Goal: Task Accomplishment & Management: Use online tool/utility

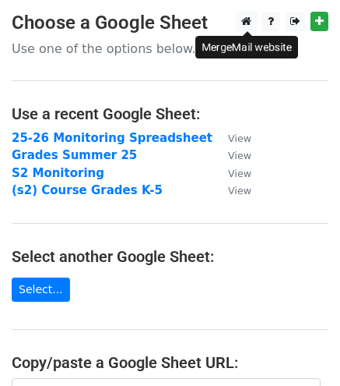
click at [250, 22] on icon at bounding box center [247, 21] width 10 height 11
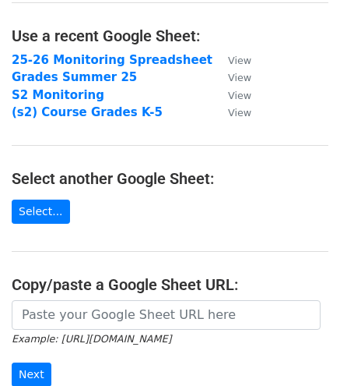
scroll to position [234, 0]
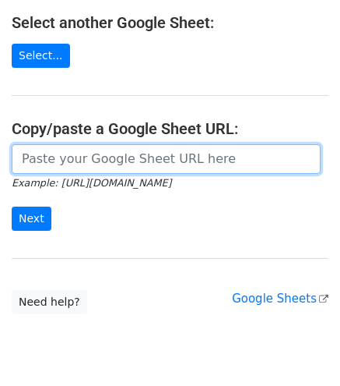
click at [70, 161] on input "url" at bounding box center [166, 159] width 309 height 30
paste input "https://docs.google.com/spreadsheets/d/1mTs-u1wDIyFi_joX21GbqvLQehHd7YasXqstev4…"
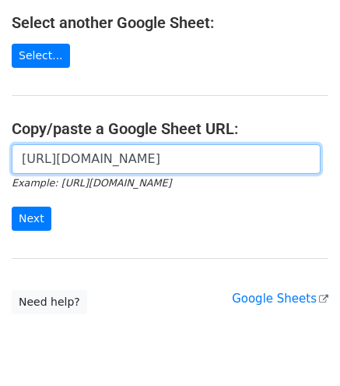
scroll to position [0, 452]
type input "https://docs.google.com/spreadsheets/d/1mTs-u1wDIyFi_joX21GbqvLQehHd7YasXqstev4…"
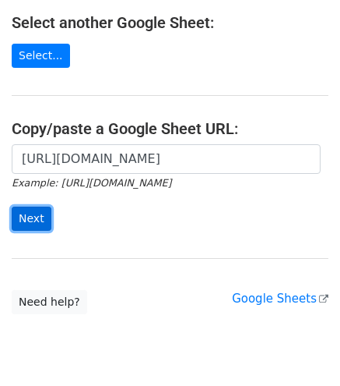
click at [23, 217] on input "Next" at bounding box center [32, 218] width 40 height 24
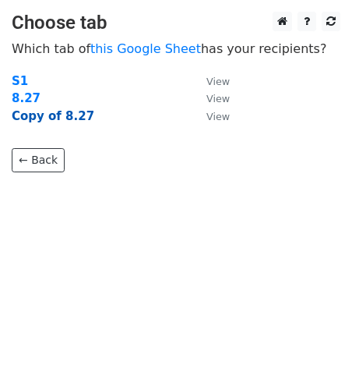
click at [43, 117] on strong "Copy of 8.27" at bounding box center [53, 116] width 83 height 14
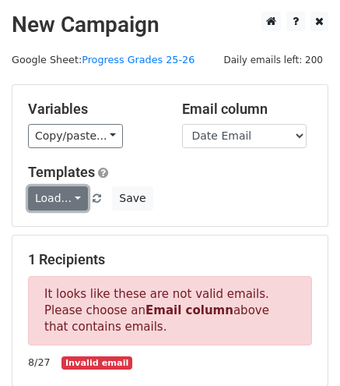
click at [76, 196] on link "Load..." at bounding box center [58, 198] width 60 height 24
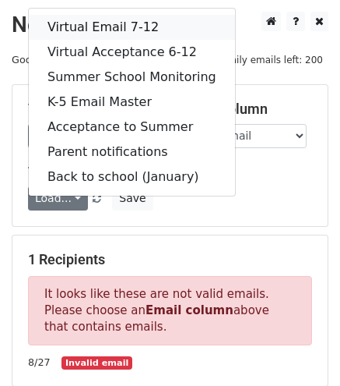
click at [95, 31] on link "Virtual Email 7-12" at bounding box center [132, 27] width 206 height 25
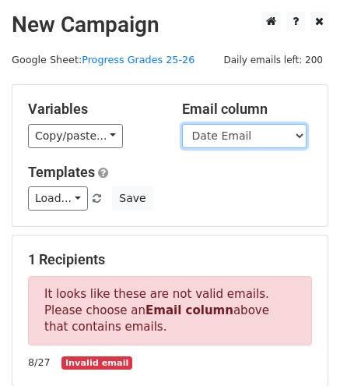
click at [246, 136] on select "# start date 15 day trial Student Last Name Student First Name Grade Date Email…" at bounding box center [244, 136] width 125 height 24
select select "Emails"
click at [182, 124] on select "# start date 15 day trial Student Last Name Student First Name Grade Date Email…" at bounding box center [244, 136] width 125 height 24
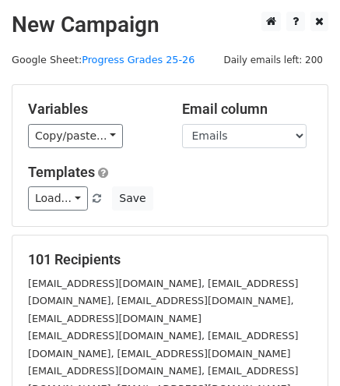
scroll to position [269, 0]
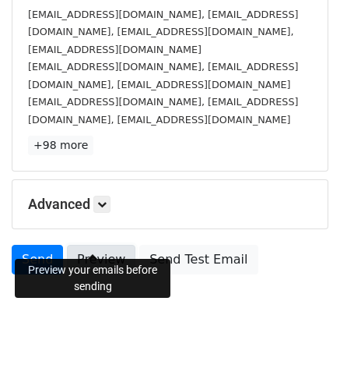
click at [95, 245] on link "Preview" at bounding box center [101, 260] width 69 height 30
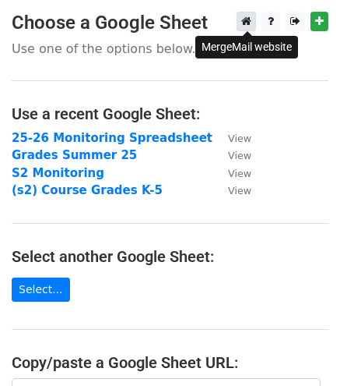
click at [249, 19] on icon at bounding box center [247, 21] width 10 height 11
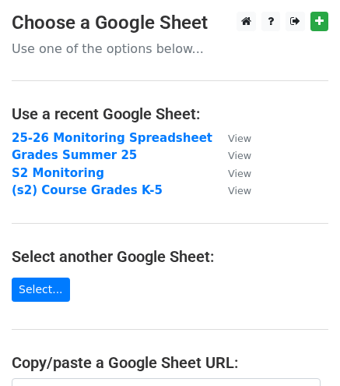
scroll to position [234, 0]
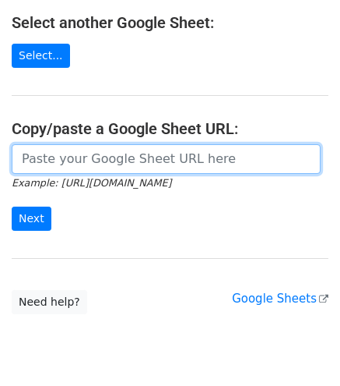
click at [122, 168] on input "url" at bounding box center [166, 159] width 309 height 30
paste input "https://docs.google.com/spreadsheets/d/1mTs-u1wDIyFi_joX21GbqvLQehHd7YasXqstev4…"
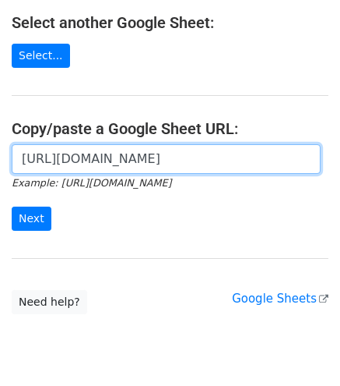
scroll to position [0, 452]
type input "https://docs.google.com/spreadsheets/d/1mTs-u1wDIyFi_joX21GbqvLQehHd7YasXqstev4…"
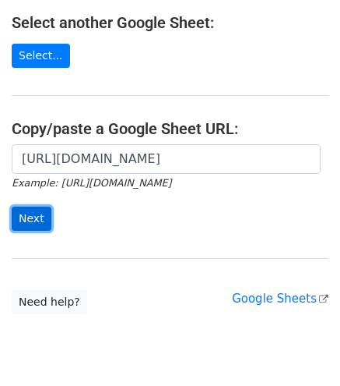
click at [33, 213] on input "Next" at bounding box center [32, 218] width 40 height 24
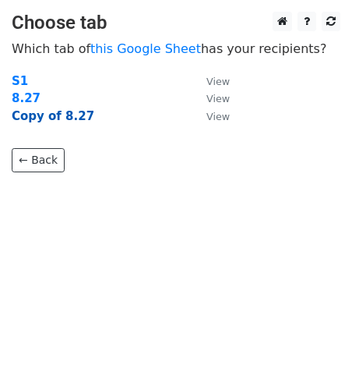
click at [44, 116] on strong "Copy of 8.27" at bounding box center [53, 116] width 83 height 14
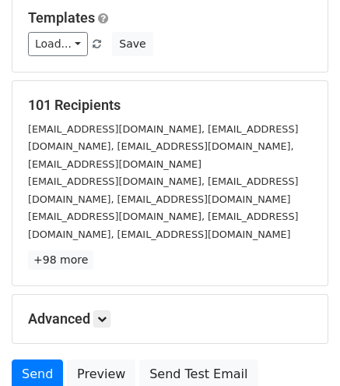
scroll to position [269, 0]
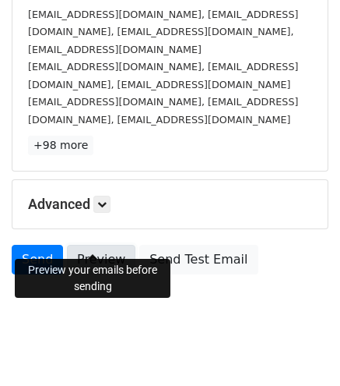
click at [86, 245] on link "Preview" at bounding box center [101, 260] width 69 height 30
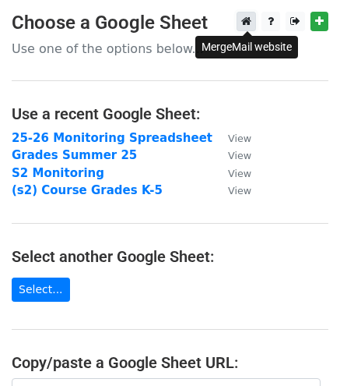
click at [249, 20] on icon at bounding box center [247, 21] width 10 height 11
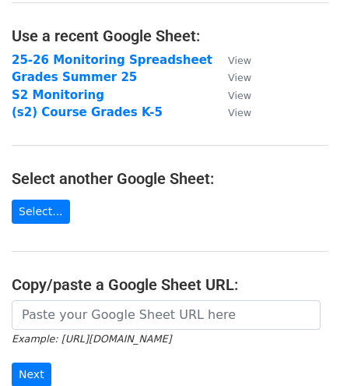
scroll to position [234, 0]
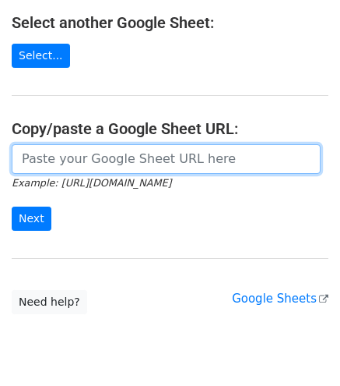
click at [81, 160] on input "url" at bounding box center [166, 159] width 309 height 30
paste input "[URL][DOMAIN_NAME]"
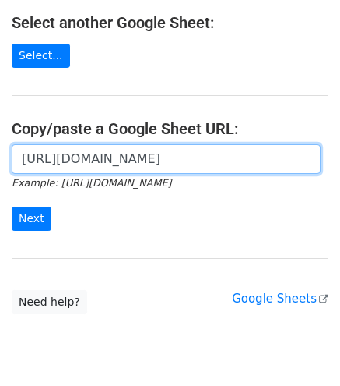
scroll to position [0, 452]
type input "[URL][DOMAIN_NAME]"
click at [12, 206] on input "Next" at bounding box center [32, 218] width 40 height 24
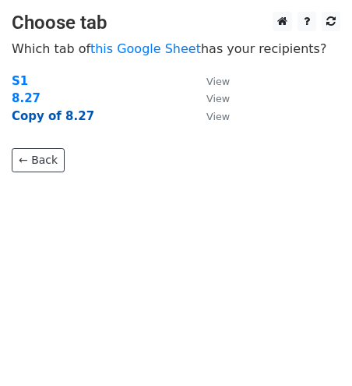
click at [72, 116] on strong "Copy of 8.27" at bounding box center [53, 116] width 83 height 14
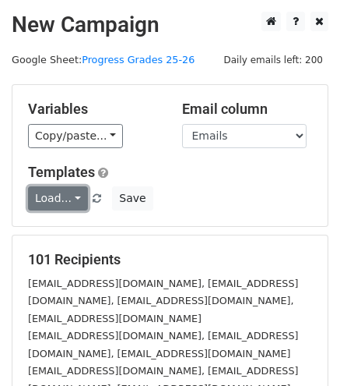
click at [71, 198] on link "Load..." at bounding box center [58, 198] width 60 height 24
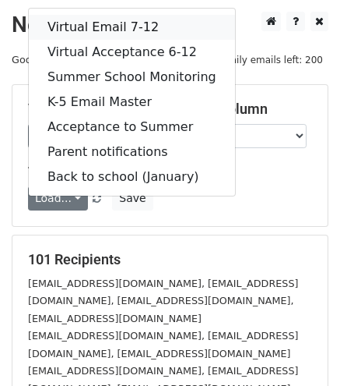
click at [93, 22] on link "Virtual Email 7-12" at bounding box center [132, 27] width 206 height 25
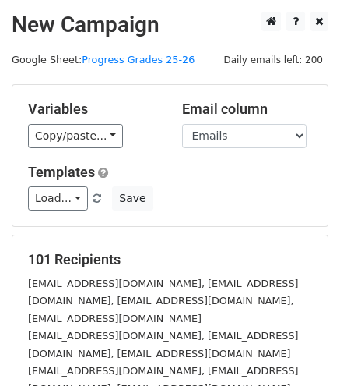
scroll to position [234, 0]
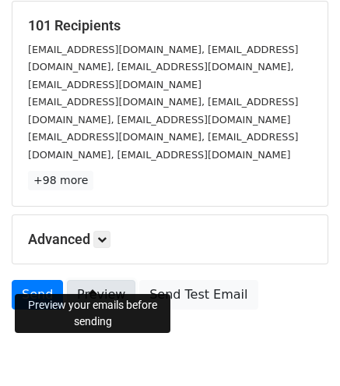
click at [107, 280] on link "Preview" at bounding box center [101, 295] width 69 height 30
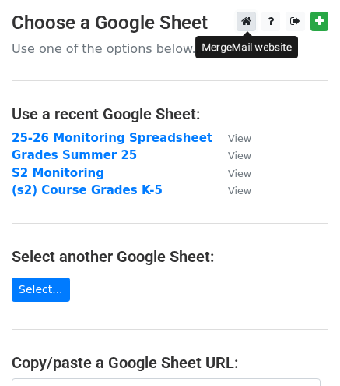
click at [252, 26] on icon at bounding box center [247, 21] width 10 height 11
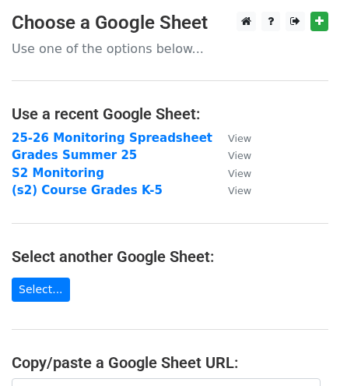
scroll to position [156, 0]
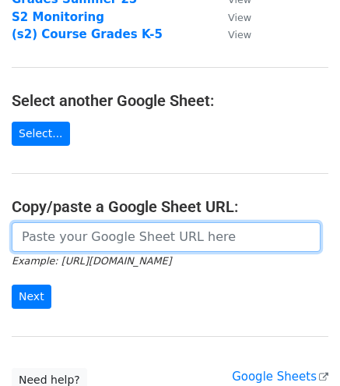
click at [111, 231] on input "url" at bounding box center [166, 237] width 309 height 30
paste input "Dear Parent/Guardian, This is the first of the weekly Launch Grade Progress Che…"
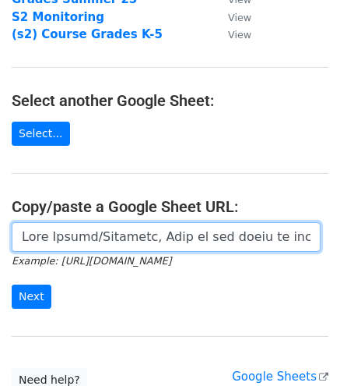
scroll to position [0, 11112]
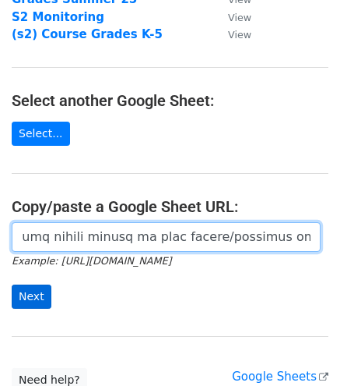
type input "Dear Parent/Guardian, This is the first of the weekly Launch Grade Progress Che…"
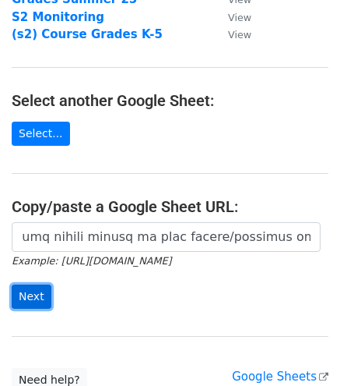
click at [33, 291] on input "Next" at bounding box center [32, 296] width 40 height 24
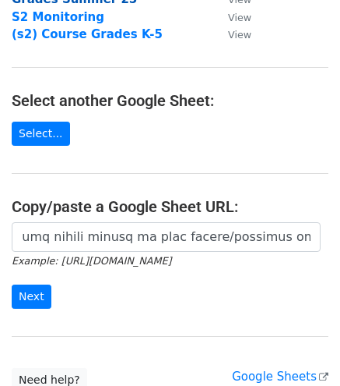
scroll to position [0, 0]
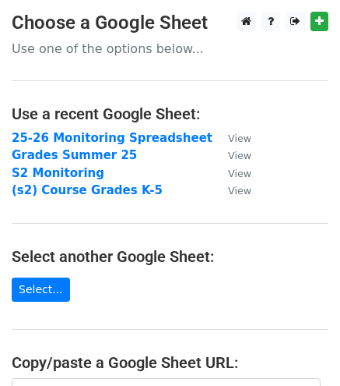
scroll to position [234, 0]
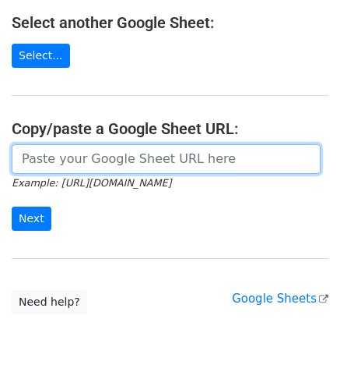
click at [112, 164] on input "url" at bounding box center [166, 159] width 309 height 30
paste input "[URL][DOMAIN_NAME]"
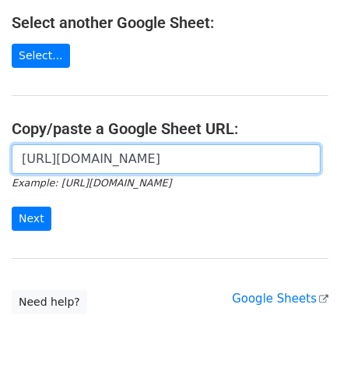
scroll to position [0, 452]
type input "[URL][DOMAIN_NAME]"
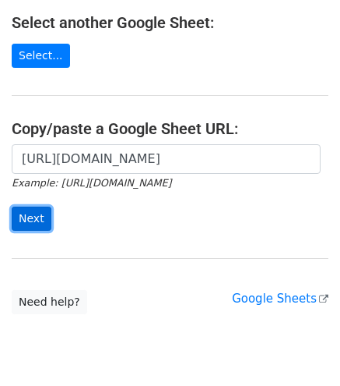
click at [37, 220] on input "Next" at bounding box center [32, 218] width 40 height 24
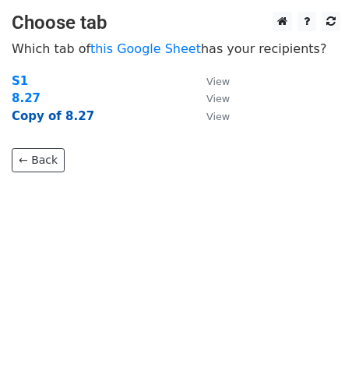
click at [51, 119] on strong "Copy of 8.27" at bounding box center [53, 116] width 83 height 14
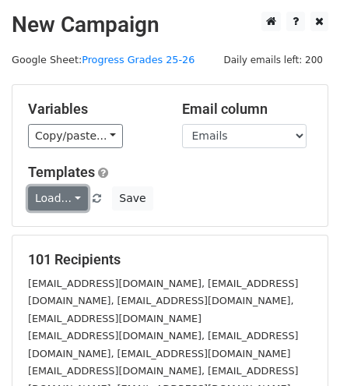
click at [72, 199] on link "Load..." at bounding box center [58, 198] width 60 height 24
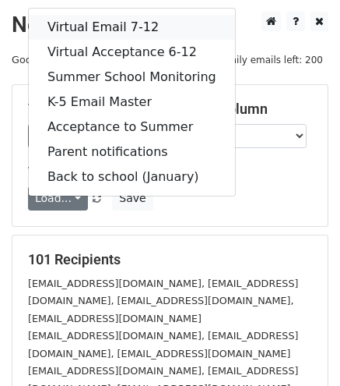
click at [93, 20] on link "Virtual Email 7-12" at bounding box center [132, 27] width 206 height 25
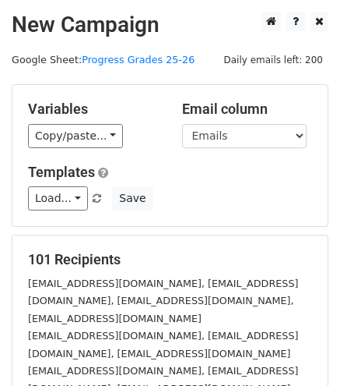
scroll to position [234, 0]
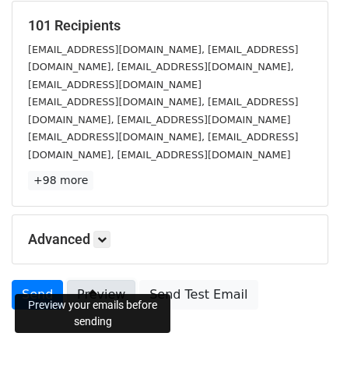
click at [104, 280] on link "Preview" at bounding box center [101, 295] width 69 height 30
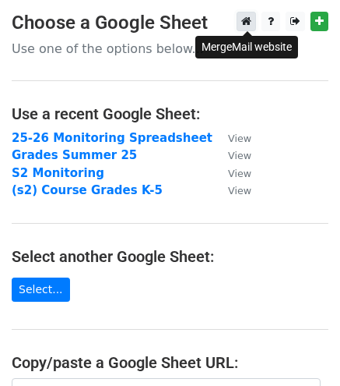
click at [245, 23] on icon at bounding box center [247, 21] width 10 height 11
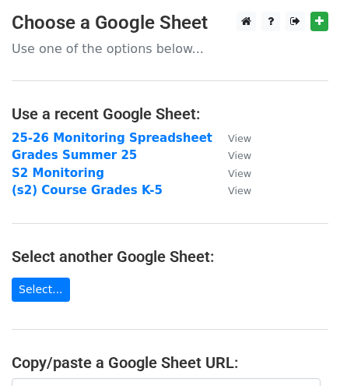
scroll to position [156, 0]
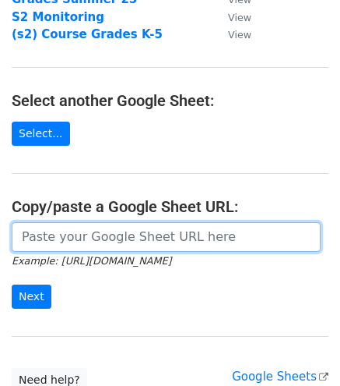
click at [65, 225] on input "url" at bounding box center [166, 237] width 309 height 30
paste input "https://docs.google.com/spreadsheets/d/1mTs-u1wDIyFi_joX21GbqvLQehHd7YasXqstev4…"
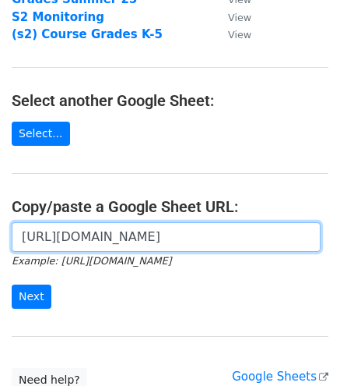
scroll to position [0, 452]
type input "https://docs.google.com/spreadsheets/d/1mTs-u1wDIyFi_joX21GbqvLQehHd7YasXqstev4…"
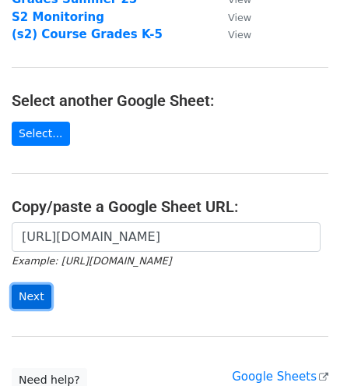
click at [30, 294] on input "Next" at bounding box center [32, 296] width 40 height 24
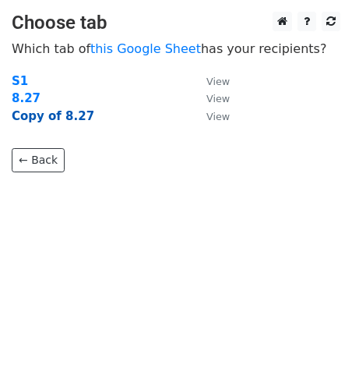
click at [48, 118] on strong "Copy of 8.27" at bounding box center [53, 116] width 83 height 14
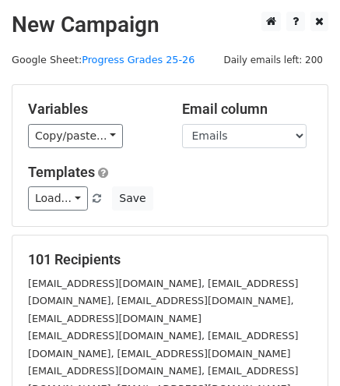
scroll to position [269, 0]
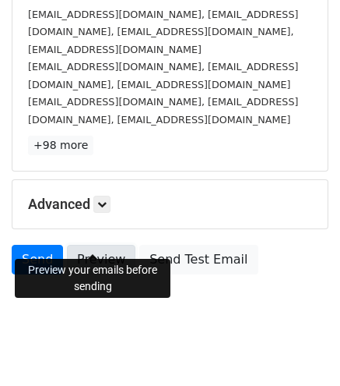
click at [101, 245] on link "Preview" at bounding box center [101, 260] width 69 height 30
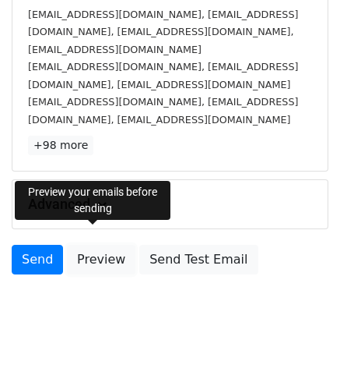
scroll to position [0, 0]
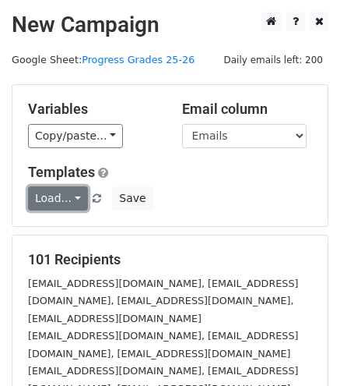
click at [75, 200] on link "Load..." at bounding box center [58, 198] width 60 height 24
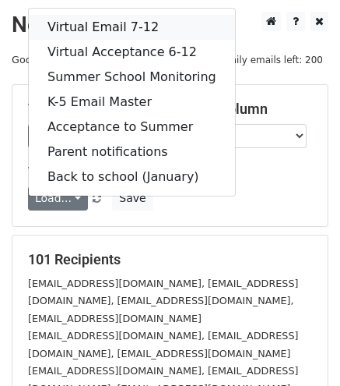
click at [101, 32] on link "Virtual Email 7-12" at bounding box center [132, 27] width 206 height 25
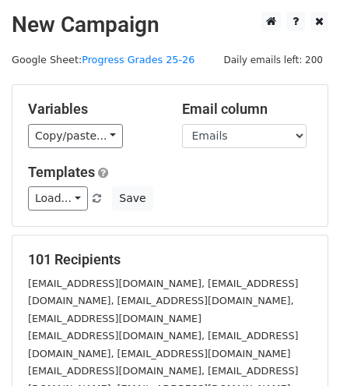
scroll to position [269, 0]
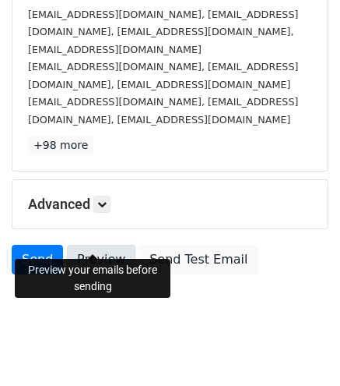
click at [90, 245] on link "Preview" at bounding box center [101, 260] width 69 height 30
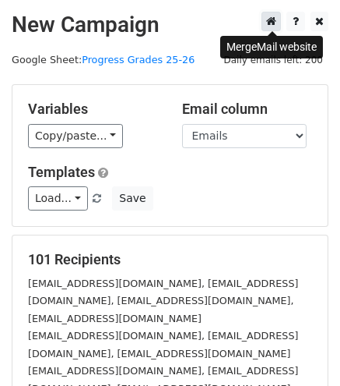
click at [273, 19] on icon at bounding box center [271, 21] width 10 height 11
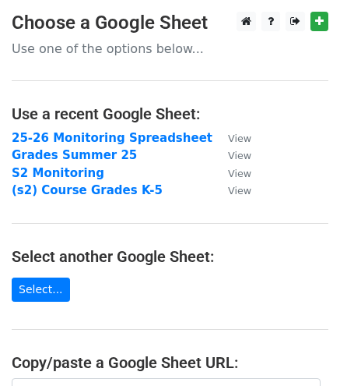
scroll to position [234, 0]
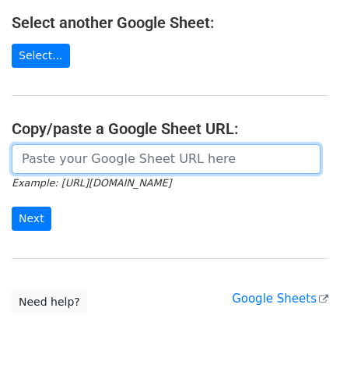
click at [98, 157] on input "url" at bounding box center [166, 159] width 309 height 30
paste input "https://docs.google.com/spreadsheets/d/1mTs-u1wDIyFi_joX21GbqvLQehHd7YasXqstev4…"
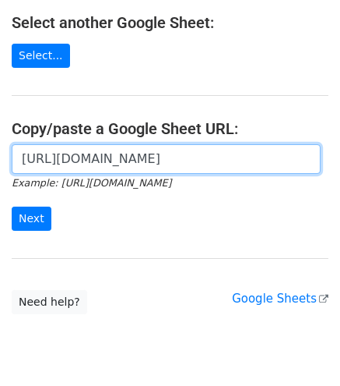
scroll to position [0, 452]
type input "https://docs.google.com/spreadsheets/d/1mTs-u1wDIyFi_joX21GbqvLQehHd7YasXqstev4…"
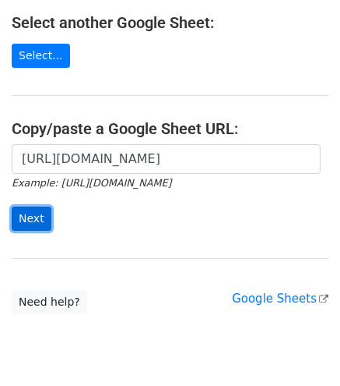
scroll to position [0, 0]
click at [22, 209] on input "Next" at bounding box center [32, 218] width 40 height 24
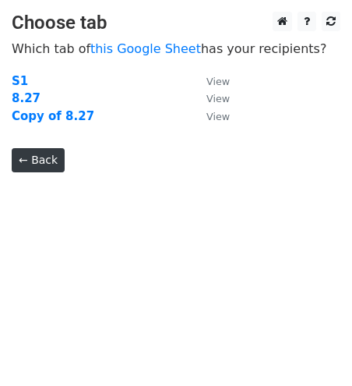
click at [44, 111] on strong "Copy of 8.27" at bounding box center [53, 116] width 83 height 14
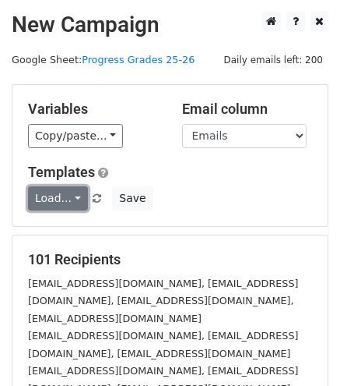
click at [76, 200] on link "Load..." at bounding box center [58, 198] width 60 height 24
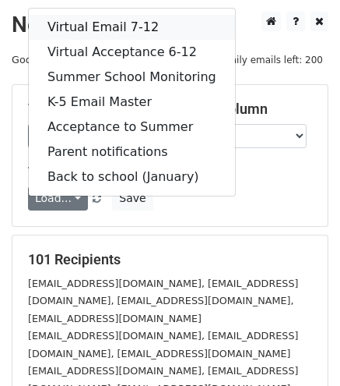
click at [90, 24] on link "Virtual Email 7-12" at bounding box center [132, 27] width 206 height 25
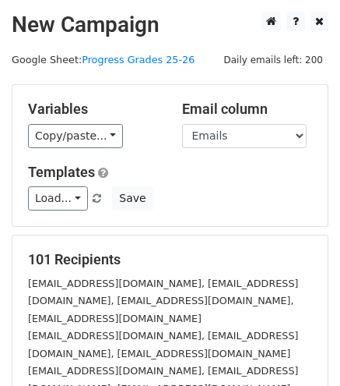
scroll to position [269, 0]
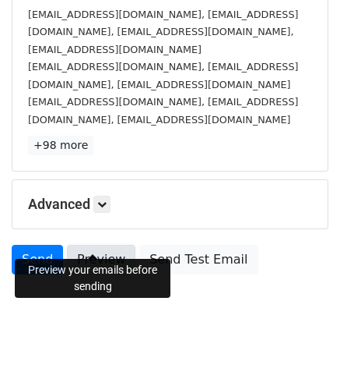
click at [81, 245] on link "Preview" at bounding box center [101, 260] width 69 height 30
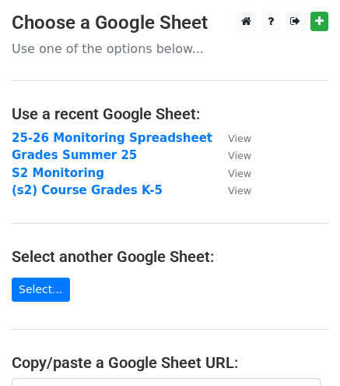
scroll to position [156, 0]
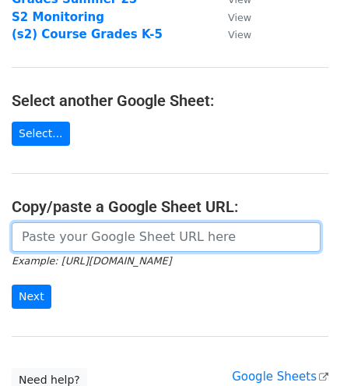
click at [80, 227] on input "url" at bounding box center [166, 237] width 309 height 30
paste input "https://docs.google.com/spreadsheets/d/1mTs-u1wDIyFi_joX21GbqvLQehHd7YasXqstev4…"
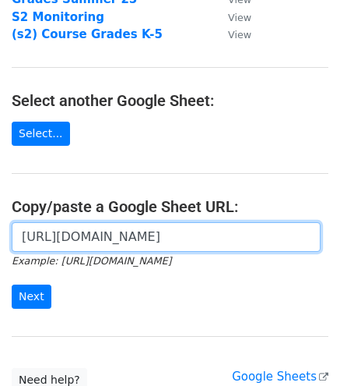
scroll to position [0, 452]
type input "[URL][DOMAIN_NAME]"
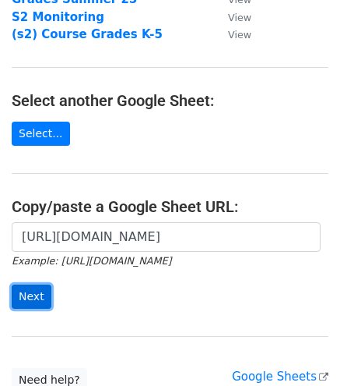
click at [36, 297] on input "Next" at bounding box center [32, 296] width 40 height 24
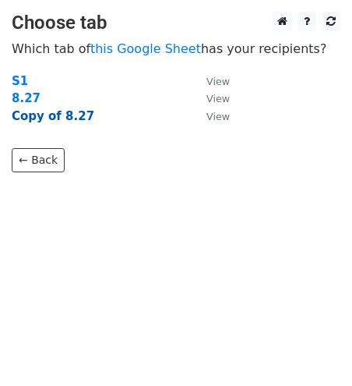
click at [51, 116] on strong "Copy of 8.27" at bounding box center [53, 116] width 83 height 14
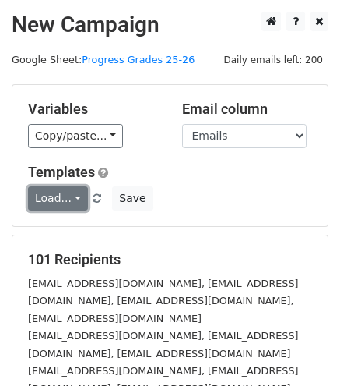
click at [72, 193] on link "Load..." at bounding box center [58, 198] width 60 height 24
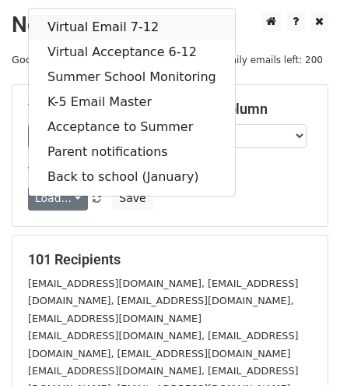
click at [85, 26] on link "Virtual Email 7-12" at bounding box center [132, 27] width 206 height 25
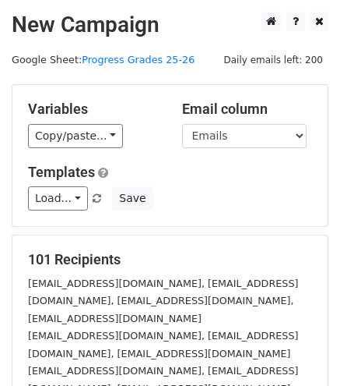
scroll to position [269, 0]
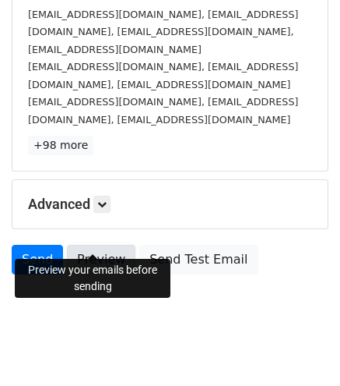
click at [90, 245] on link "Preview" at bounding box center [101, 260] width 69 height 30
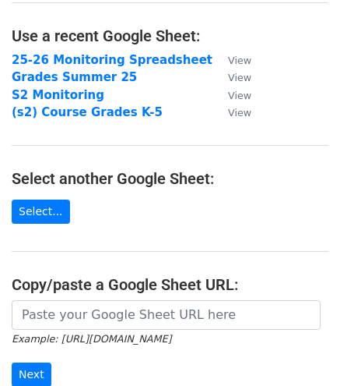
scroll to position [234, 0]
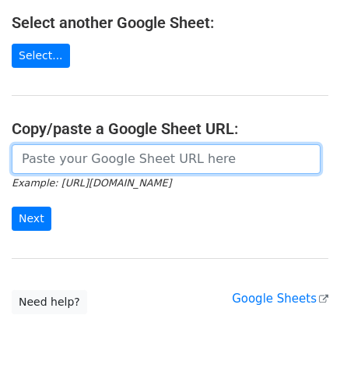
click at [77, 166] on input "url" at bounding box center [166, 159] width 309 height 30
paste input "https://docs.google.com/spreadsheets/d/1mTs-u1wDIyFi_joX21GbqvLQehHd7YasXqstev4…"
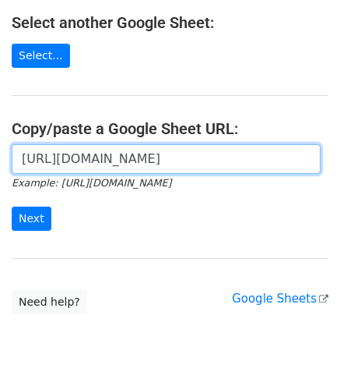
scroll to position [0, 452]
type input "https://docs.google.com/spreadsheets/d/1mTs-u1wDIyFi_joX21GbqvLQehHd7YasXqstev4…"
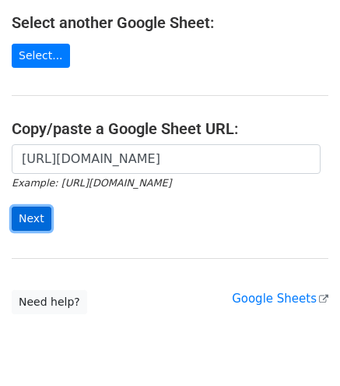
click at [31, 222] on input "Next" at bounding box center [32, 218] width 40 height 24
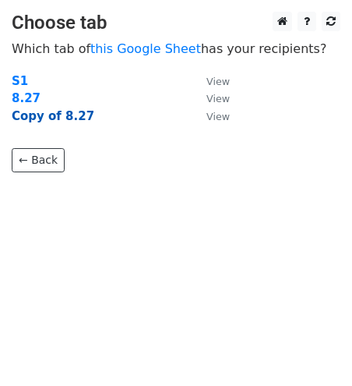
click at [47, 120] on strong "Copy of 8.27" at bounding box center [53, 116] width 83 height 14
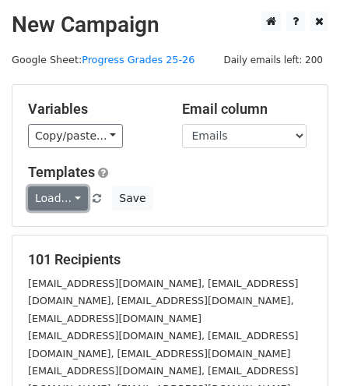
click at [71, 196] on link "Load..." at bounding box center [58, 198] width 60 height 24
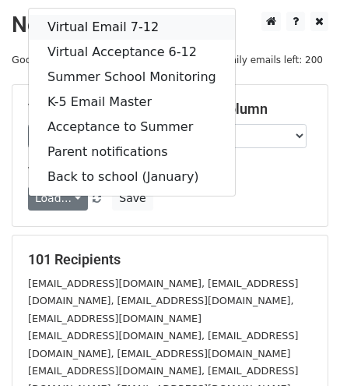
click at [92, 29] on link "Virtual Email 7-12" at bounding box center [132, 27] width 206 height 25
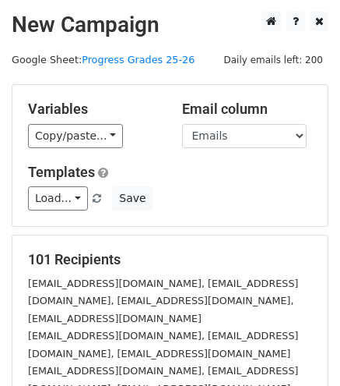
scroll to position [269, 0]
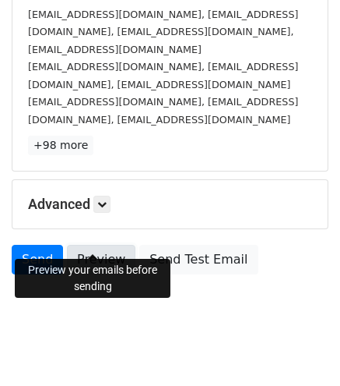
click at [95, 245] on link "Preview" at bounding box center [101, 260] width 69 height 30
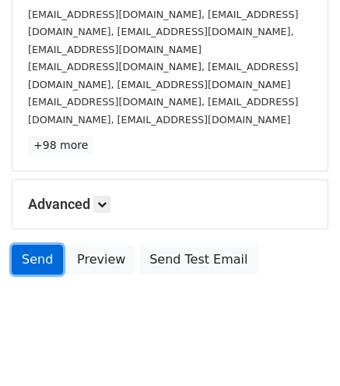
click at [34, 245] on link "Send" at bounding box center [37, 260] width 51 height 30
